Goal: Task Accomplishment & Management: Manage account settings

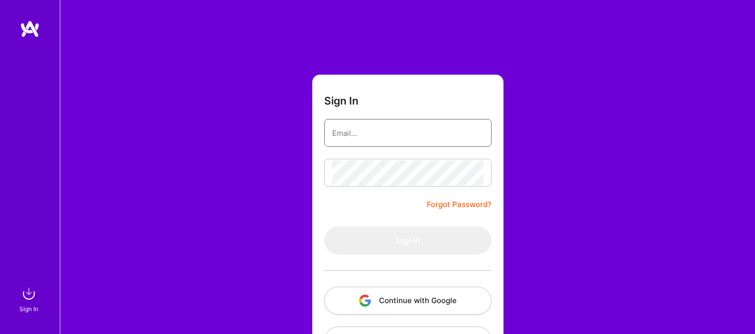
click at [373, 135] on input "email" at bounding box center [407, 133] width 151 height 25
click at [316, 133] on form "Sign In Forgot Password? Sign In Continue with Google Continue with Github" at bounding box center [407, 221] width 191 height 292
click at [413, 308] on button "Continue with Google" at bounding box center [407, 301] width 167 height 28
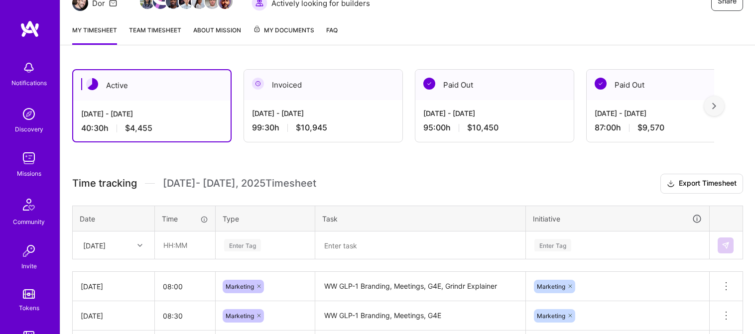
scroll to position [117, 0]
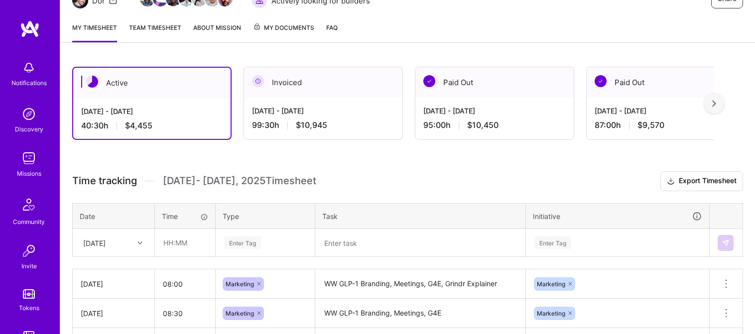
click at [117, 105] on div "[DATE] - [DATE] 40:30 h $4,455" at bounding box center [151, 118] width 157 height 41
click at [182, 243] on input "text" at bounding box center [184, 243] width 59 height 26
click at [252, 242] on div "Enter Tag" at bounding box center [265, 243] width 98 height 26
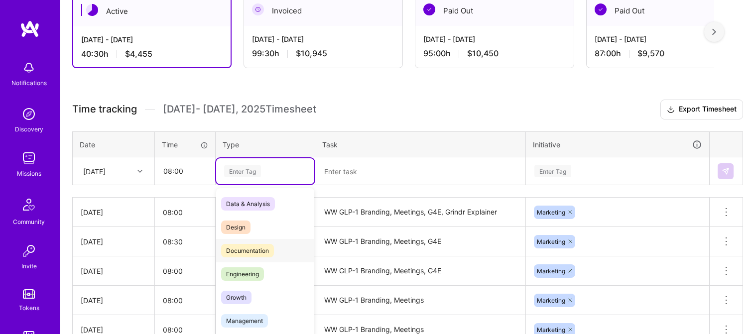
scroll to position [195, 0]
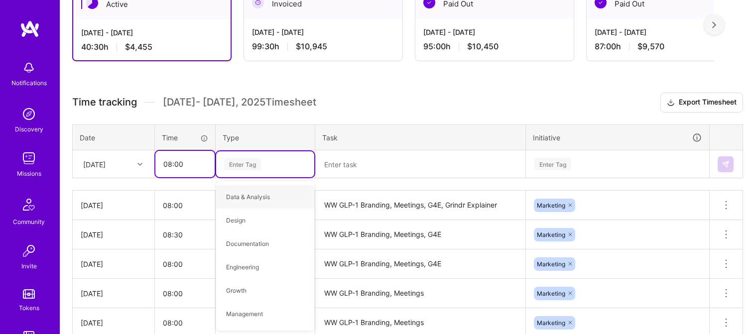
click at [207, 164] on input "08:00" at bounding box center [184, 164] width 59 height 26
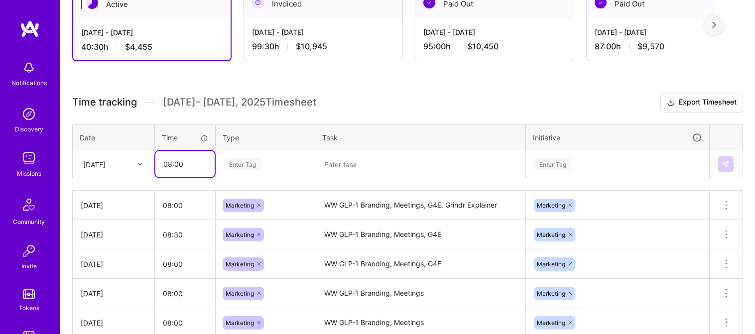
drag, startPoint x: 207, startPoint y: 164, endPoint x: 131, endPoint y: 161, distance: 75.8
click at [131, 161] on tr "[DATE] 08:00 Enter Tag Enter Tag" at bounding box center [408, 164] width 670 height 28
click at [203, 164] on input "08:00" at bounding box center [184, 164] width 59 height 26
drag, startPoint x: 201, startPoint y: 163, endPoint x: 150, endPoint y: 162, distance: 50.8
click at [150, 162] on tr "[DATE] 08:00 Enter Tag Enter Tag" at bounding box center [408, 164] width 670 height 28
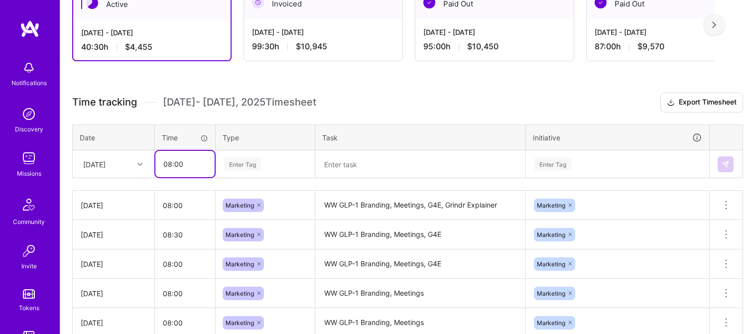
click at [183, 165] on input "08:00" at bounding box center [184, 164] width 59 height 26
drag, startPoint x: 188, startPoint y: 164, endPoint x: 157, endPoint y: 164, distance: 30.4
click at [157, 164] on input "08:00" at bounding box center [184, 164] width 59 height 26
type input "08:00"
click at [242, 169] on div "Enter Tag" at bounding box center [242, 163] width 37 height 15
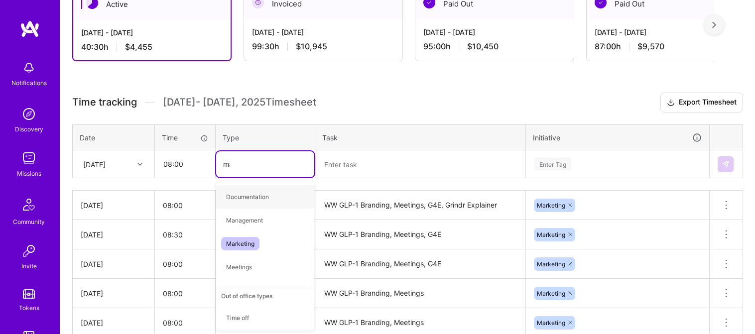
type input "mark"
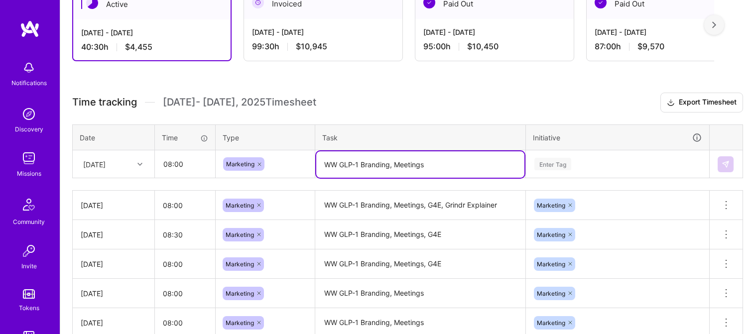
type textarea "WW GLP-1 Branding, Meetings"
click at [557, 158] on div "Enter Tag" at bounding box center [618, 164] width 182 height 26
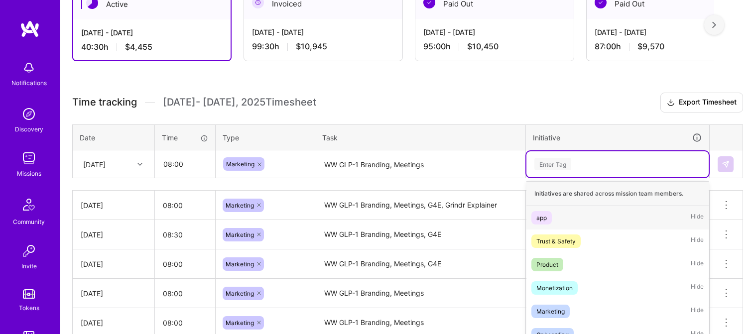
scroll to position [250, 0]
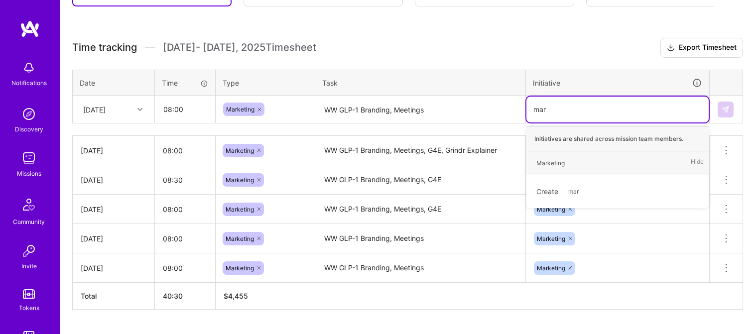
type input "mark"
click at [561, 163] on div "Marketing" at bounding box center [550, 163] width 28 height 10
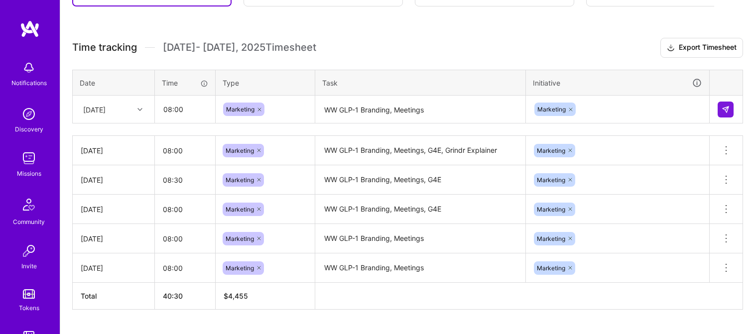
drag, startPoint x: 474, startPoint y: 60, endPoint x: 452, endPoint y: 55, distance: 23.1
click at [474, 60] on div "Time tracking [DATE] - [DATE] Timesheet Export Timesheet Date Time Type Task In…" at bounding box center [407, 174] width 671 height 272
click at [311, 47] on h3 "Time tracking [DATE] - [DATE] Timesheet Export Timesheet" at bounding box center [407, 48] width 671 height 20
drag, startPoint x: 321, startPoint y: 46, endPoint x: 109, endPoint y: 43, distance: 212.2
click at [111, 43] on h3 "Time tracking [DATE] - [DATE] Timesheet Export Timesheet" at bounding box center [407, 48] width 671 height 20
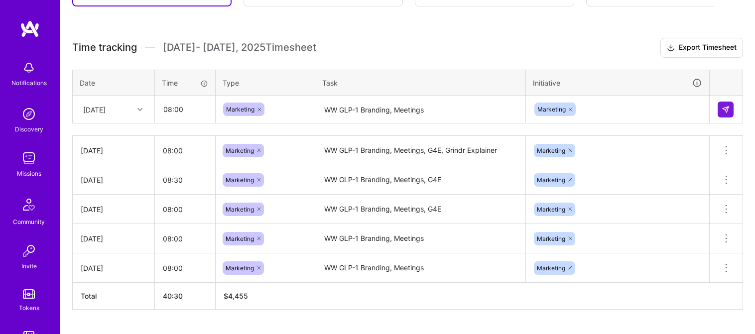
click at [98, 43] on span "Time tracking" at bounding box center [104, 47] width 65 height 12
drag, startPoint x: 73, startPoint y: 45, endPoint x: 314, endPoint y: 46, distance: 240.6
click at [331, 44] on h3 "Time tracking [DATE] - [DATE] Timesheet Export Timesheet" at bounding box center [407, 48] width 671 height 20
click at [314, 46] on h3 "Time tracking [DATE] - [DATE] Timesheet Export Timesheet" at bounding box center [407, 48] width 671 height 20
drag, startPoint x: 202, startPoint y: 43, endPoint x: 178, endPoint y: 41, distance: 23.5
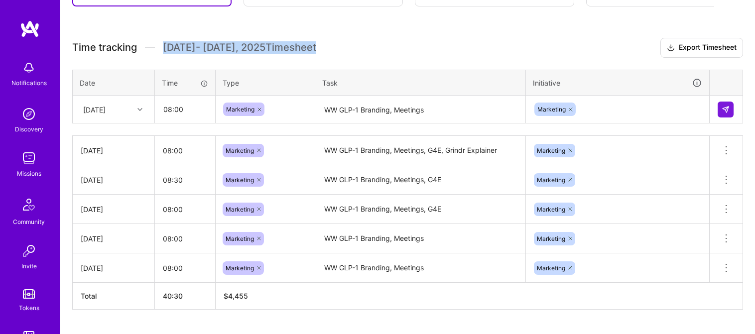
click at [162, 42] on div "Time tracking [DATE] - [DATE] Timesheet" at bounding box center [194, 47] width 244 height 12
click at [178, 41] on span "[DATE] - [DATE] Timesheet" at bounding box center [239, 47] width 153 height 12
drag, startPoint x: 169, startPoint y: 45, endPoint x: 312, endPoint y: 45, distance: 143.0
click at [310, 45] on span "[DATE] - [DATE] Timesheet" at bounding box center [239, 47] width 153 height 12
click at [312, 45] on h3 "Time tracking [DATE] - [DATE] Timesheet Export Timesheet" at bounding box center [407, 48] width 671 height 20
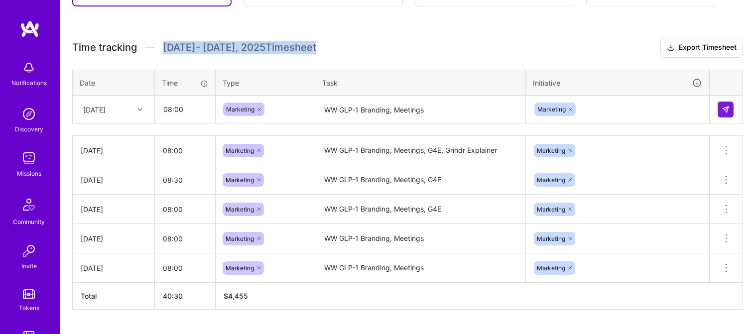
drag, startPoint x: 312, startPoint y: 48, endPoint x: 165, endPoint y: 48, distance: 146.9
click at [165, 48] on h3 "Time tracking [DATE] - [DATE] Timesheet Export Timesheet" at bounding box center [407, 48] width 671 height 20
click at [167, 47] on span "[DATE] - [DATE] Timesheet" at bounding box center [239, 47] width 153 height 12
click at [164, 47] on span "[DATE] - [DATE] Timesheet" at bounding box center [239, 47] width 153 height 12
drag, startPoint x: 172, startPoint y: 48, endPoint x: 310, endPoint y: 49, distance: 137.5
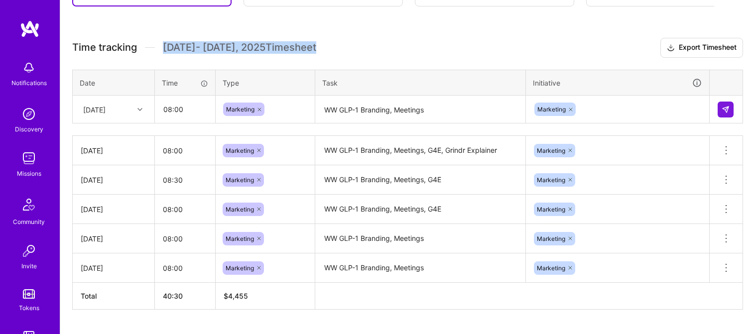
click at [307, 50] on span "[DATE] - [DATE] Timesheet" at bounding box center [239, 47] width 153 height 12
click at [312, 48] on h3 "Time tracking [DATE] - [DATE] Timesheet Export Timesheet" at bounding box center [407, 48] width 671 height 20
drag, startPoint x: 319, startPoint y: 47, endPoint x: 164, endPoint y: 51, distance: 155.0
click at [164, 51] on h3 "Time tracking [DATE] - [DATE] Timesheet Export Timesheet" at bounding box center [407, 48] width 671 height 20
click at [136, 47] on span "Time tracking" at bounding box center [104, 47] width 65 height 12
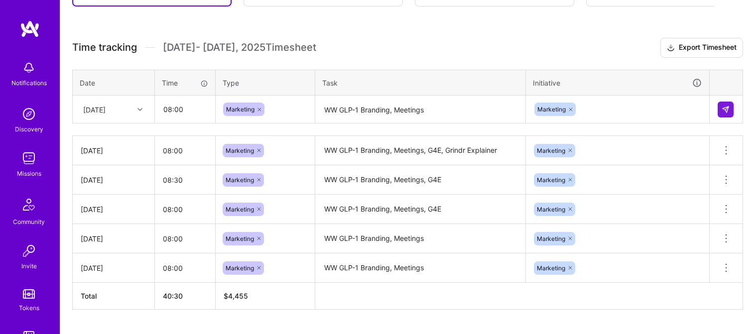
click at [133, 47] on span "Time tracking" at bounding box center [104, 47] width 65 height 12
click at [234, 46] on span "[DATE] - [DATE] Timesheet" at bounding box center [239, 47] width 153 height 12
click at [310, 42] on span "[DATE] - [DATE] Timesheet" at bounding box center [239, 47] width 153 height 12
drag, startPoint x: 272, startPoint y: 46, endPoint x: 73, endPoint y: 47, distance: 199.3
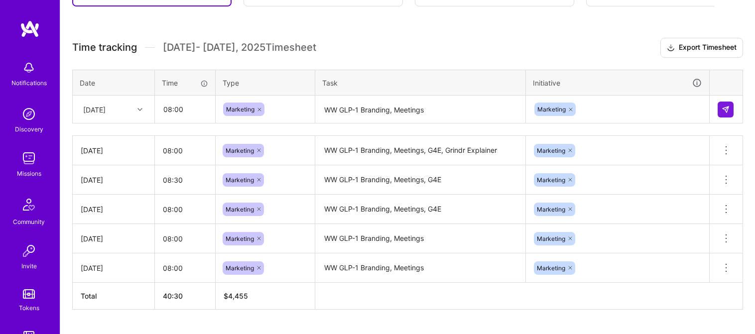
click at [75, 48] on h3 "Time tracking [DATE] - [DATE] Timesheet Export Timesheet" at bounding box center [407, 48] width 671 height 20
click at [72, 47] on span "Time tracking" at bounding box center [104, 47] width 65 height 12
drag, startPoint x: 72, startPoint y: 45, endPoint x: 150, endPoint y: 45, distance: 77.7
click at [148, 45] on div "Time tracking [DATE] - [DATE] Timesheet" at bounding box center [194, 47] width 244 height 12
click at [150, 45] on div "Time tracking [DATE] - [DATE] Timesheet" at bounding box center [194, 47] width 244 height 12
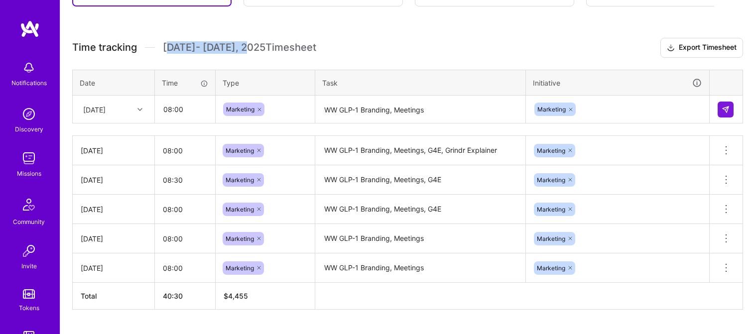
drag, startPoint x: 173, startPoint y: 46, endPoint x: 237, endPoint y: 48, distance: 63.8
click at [237, 48] on span "[DATE] - [DATE] Timesheet" at bounding box center [239, 47] width 153 height 12
drag, startPoint x: 237, startPoint y: 48, endPoint x: 215, endPoint y: 46, distance: 22.0
click at [236, 48] on span "[DATE] - [DATE] Timesheet" at bounding box center [239, 47] width 153 height 12
drag, startPoint x: 162, startPoint y: 47, endPoint x: 329, endPoint y: 46, distance: 166.4
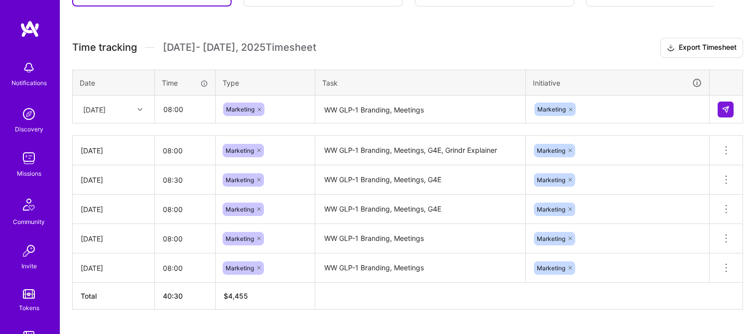
click at [329, 46] on h3 "Time tracking [DATE] - [DATE] Timesheet Export Timesheet" at bounding box center [407, 48] width 671 height 20
click at [328, 46] on h3 "Time tracking [DATE] - [DATE] Timesheet Export Timesheet" at bounding box center [407, 48] width 671 height 20
drag, startPoint x: 310, startPoint y: 47, endPoint x: 74, endPoint y: 51, distance: 236.7
click at [74, 51] on div "Time tracking [DATE] - [DATE] Timesheet" at bounding box center [194, 47] width 244 height 12
click at [730, 111] on button at bounding box center [726, 110] width 16 height 16
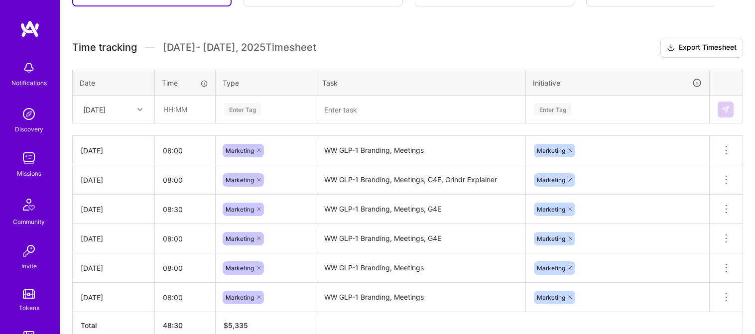
click at [91, 25] on div "Active [DATE] - [DATE] 48:30 h $5,335 Invoiced [DATE] - [DATE] 99:30 h $10,945 …" at bounding box center [407, 154] width 695 height 467
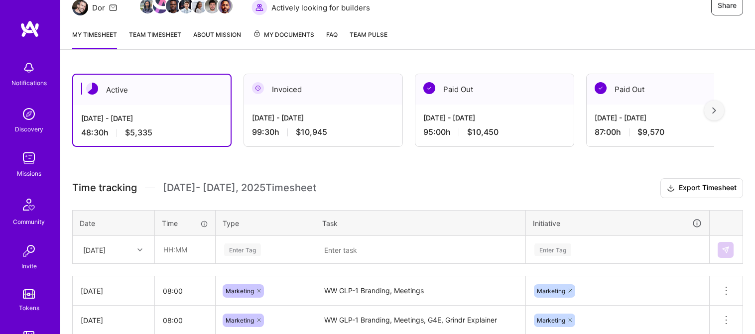
scroll to position [0, 0]
